Goal: Task Accomplishment & Management: Manage account settings

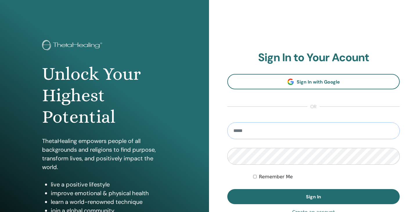
type input "**********"
click at [314, 197] on button "Sign In" at bounding box center [313, 196] width 173 height 15
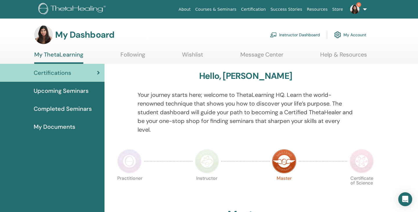
click at [304, 34] on link "Instructor Dashboard" at bounding box center [295, 34] width 50 height 13
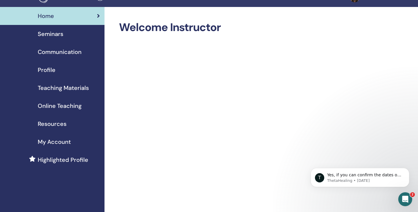
click at [63, 34] on span "Seminars" at bounding box center [51, 34] width 26 height 9
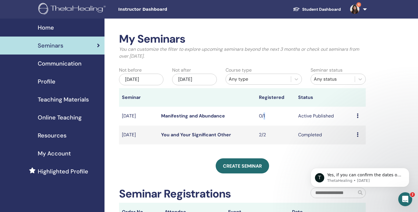
click at [265, 115] on td "0/1" at bounding box center [275, 116] width 39 height 19
click at [211, 116] on link "Manifesting and Abundance" at bounding box center [193, 116] width 64 height 6
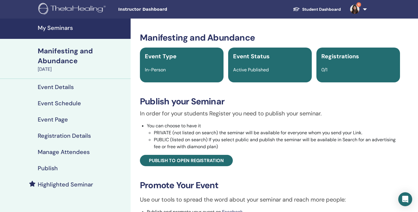
click at [345, 112] on p "In order for your students Register you need to publish your seminar." at bounding box center [270, 113] width 260 height 9
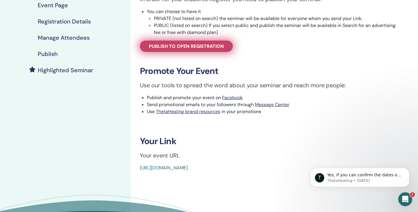
click at [185, 48] on span "Publish to open registration" at bounding box center [186, 46] width 75 height 6
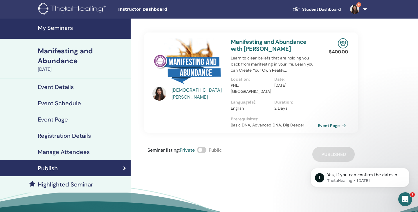
click at [61, 137] on h4 "Registration Details" at bounding box center [64, 135] width 53 height 7
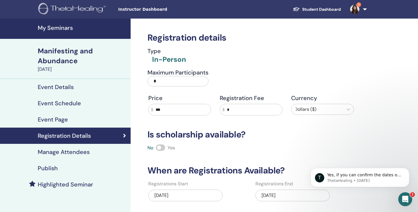
drag, startPoint x: 157, startPoint y: 81, endPoint x: 135, endPoint y: 81, distance: 23.0
click at [135, 81] on div "Registration details Type In-Person Maximum Participants * Price $ *** Registra…" at bounding box center [270, 168] width 279 height 299
type input "**"
click at [232, 57] on div "Type In-Person" at bounding box center [251, 56] width 214 height 17
click at [313, 146] on div "No Yes" at bounding box center [251, 148] width 214 height 7
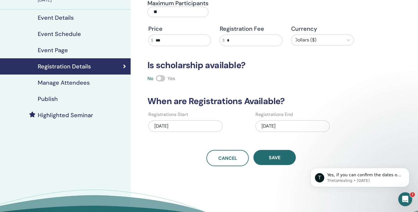
scroll to position [70, 0]
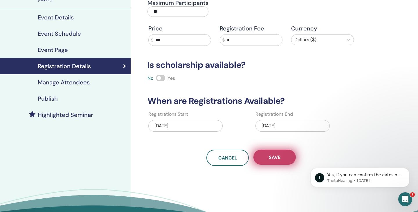
click at [268, 160] on button "Save" at bounding box center [275, 157] width 42 height 15
click at [281, 159] on button "Save" at bounding box center [275, 157] width 42 height 15
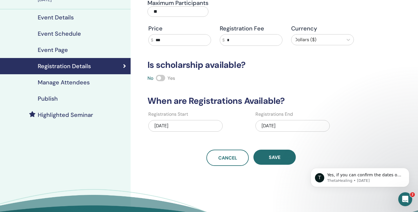
click at [272, 69] on h3 "Is scholarship available?" at bounding box center [251, 65] width 214 height 10
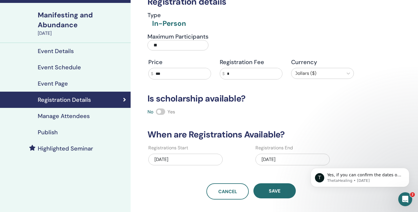
scroll to position [23, 0]
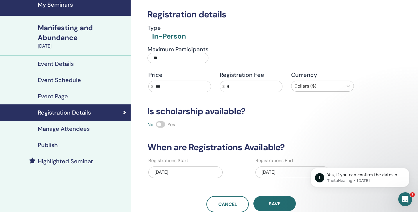
click at [55, 129] on h4 "Manage Attendees" at bounding box center [64, 129] width 52 height 7
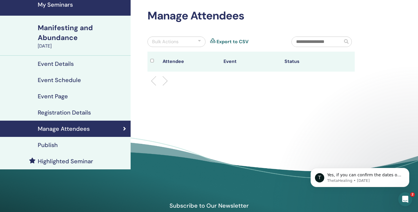
click at [52, 146] on h4 "Publish" at bounding box center [48, 145] width 20 height 7
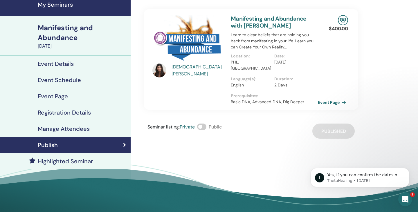
click at [276, 128] on div "Seminar listing : Private Public Published" at bounding box center [251, 131] width 214 height 15
click at [322, 98] on link "Event Page" at bounding box center [334, 102] width 31 height 9
click at [326, 98] on link "Event Page" at bounding box center [334, 102] width 31 height 9
